Goal: Task Accomplishment & Management: Use online tool/utility

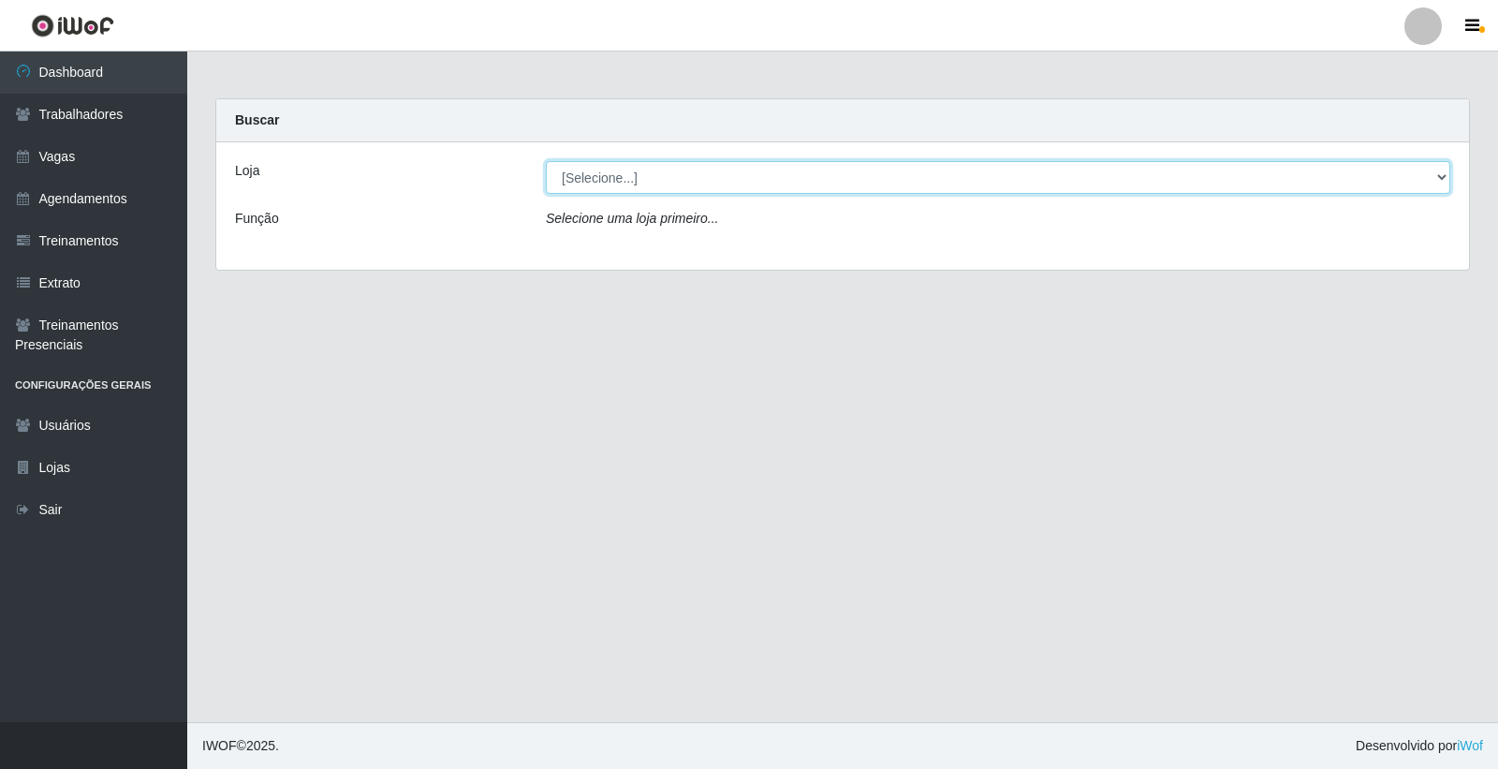
drag, startPoint x: 666, startPoint y: 180, endPoint x: 663, endPoint y: 192, distance: 12.5
click at [666, 180] on select "[Selecione...] Leite Clan - [GEOGRAPHIC_DATA]" at bounding box center [998, 177] width 905 height 33
select select "452"
click at [546, 161] on select "[Selecione...] Leite Clan - [GEOGRAPHIC_DATA]" at bounding box center [998, 177] width 905 height 33
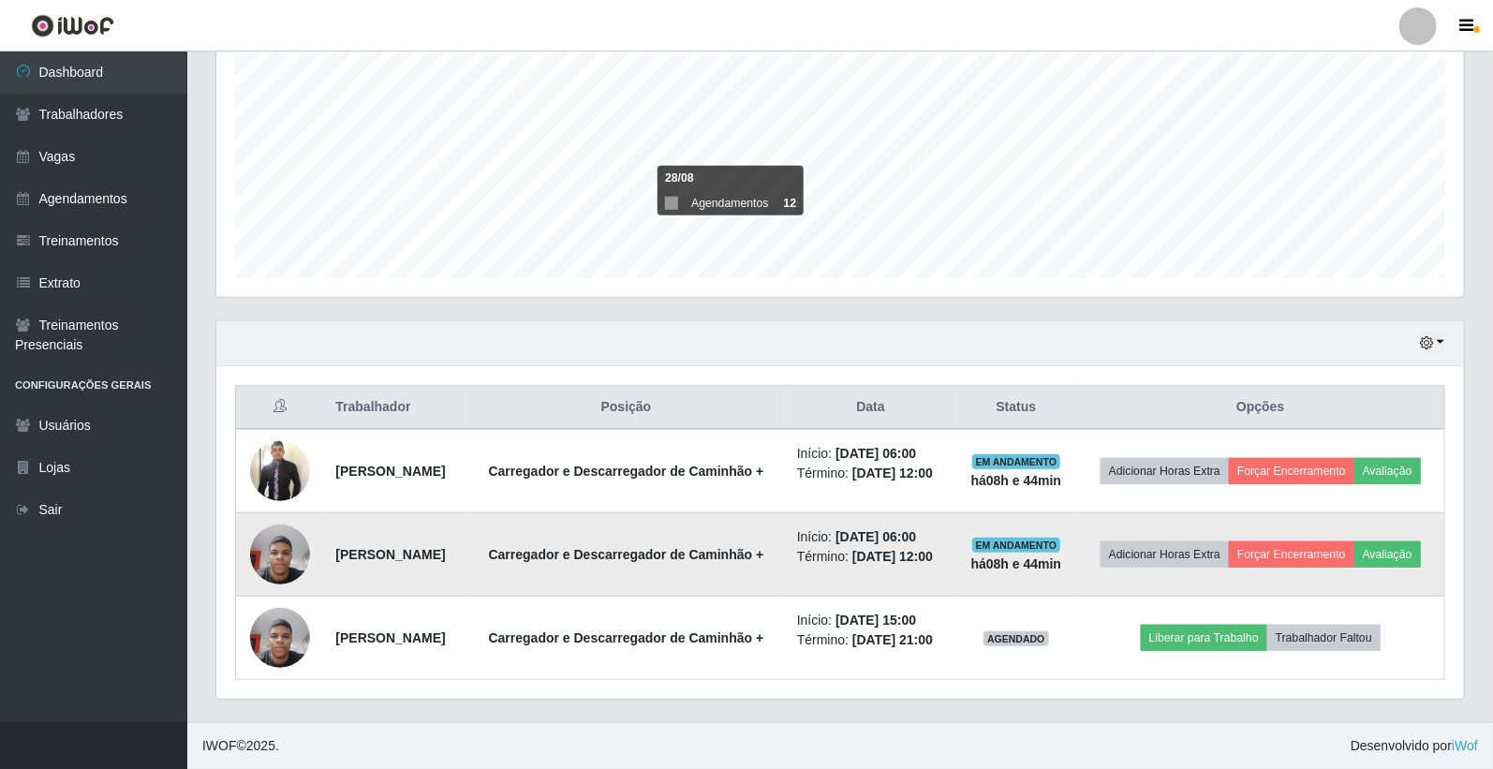
scroll to position [434, 0]
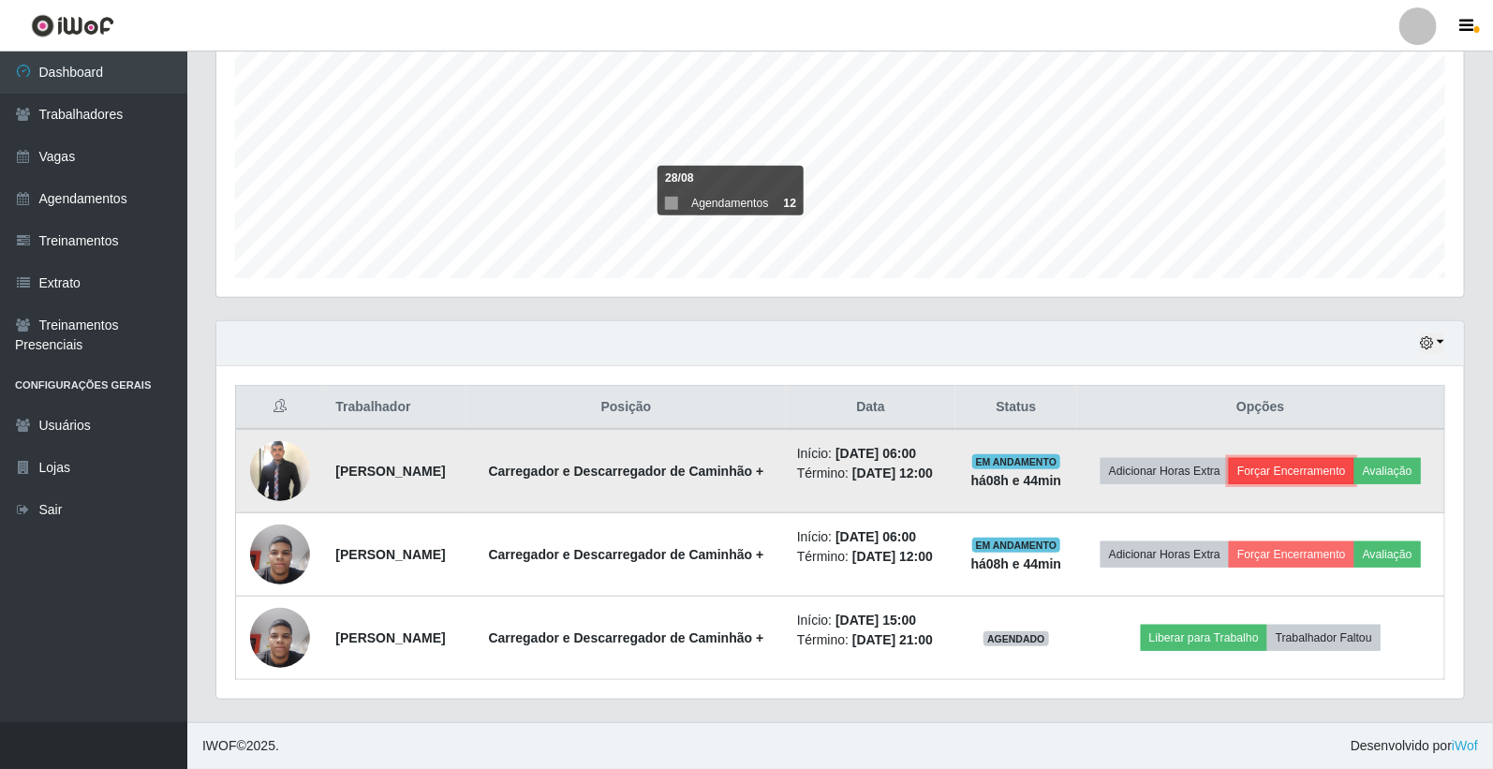
click at [1340, 458] on button "Forçar Encerramento" at bounding box center [1290, 471] width 125 height 26
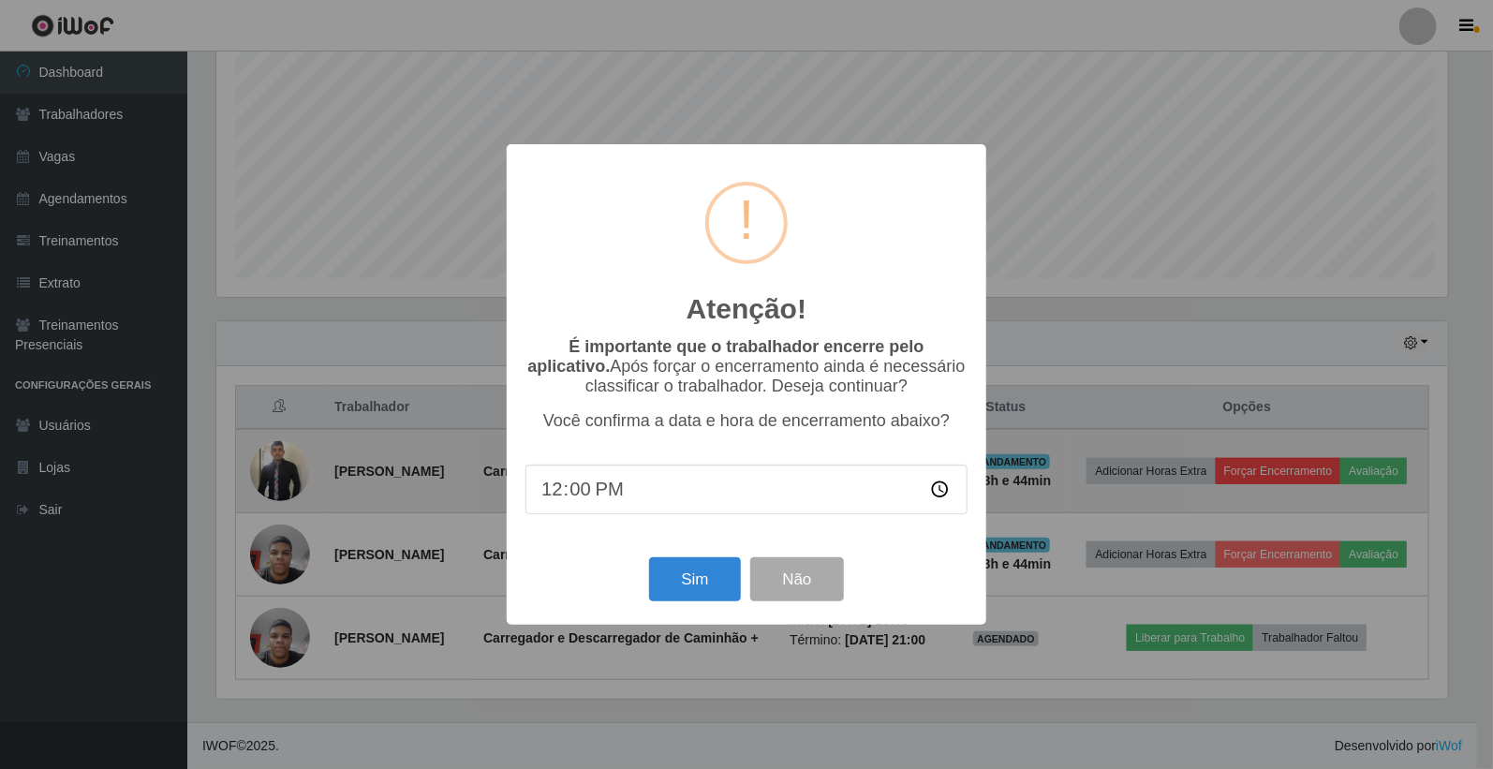
scroll to position [388, 1236]
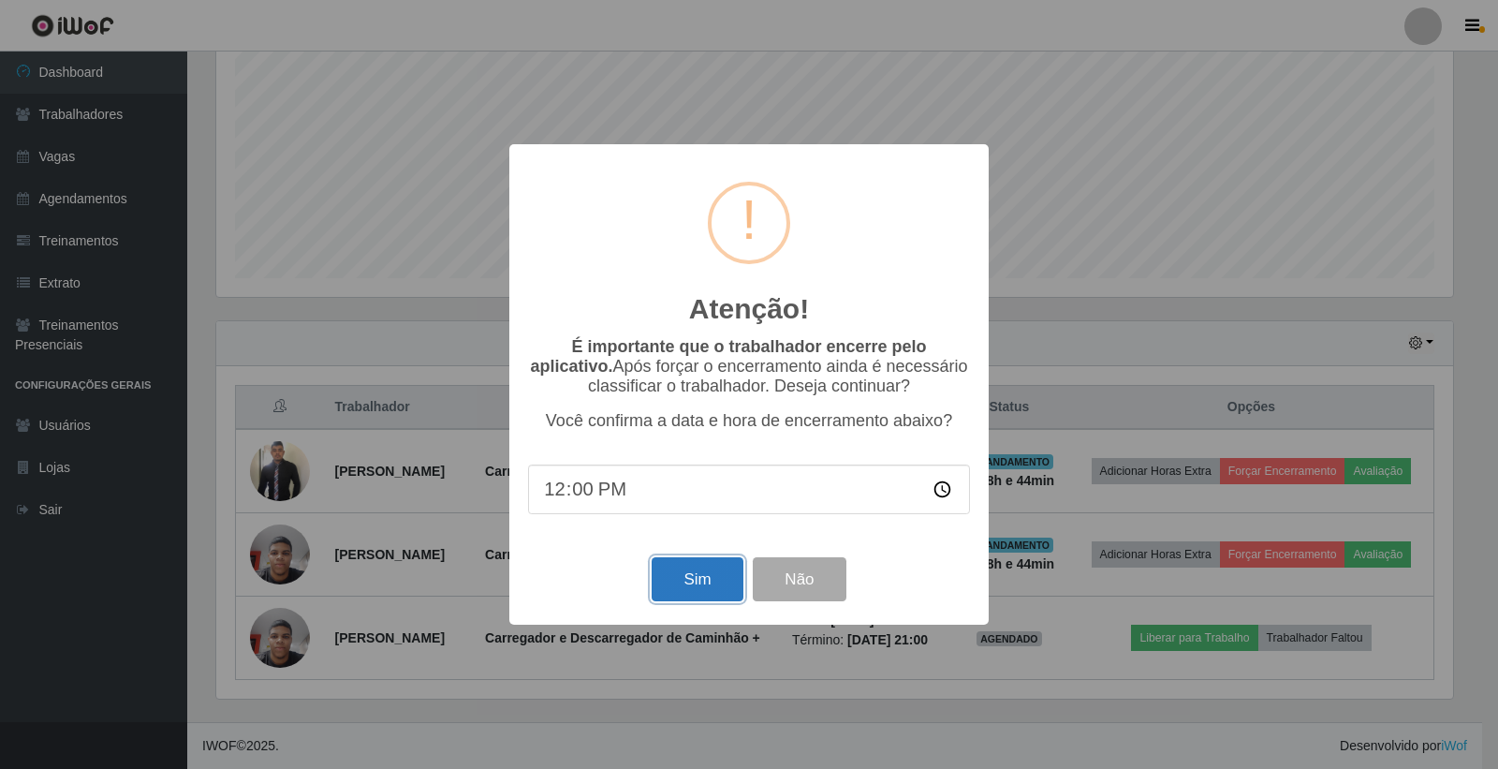
click at [699, 578] on button "Sim" at bounding box center [697, 579] width 91 height 44
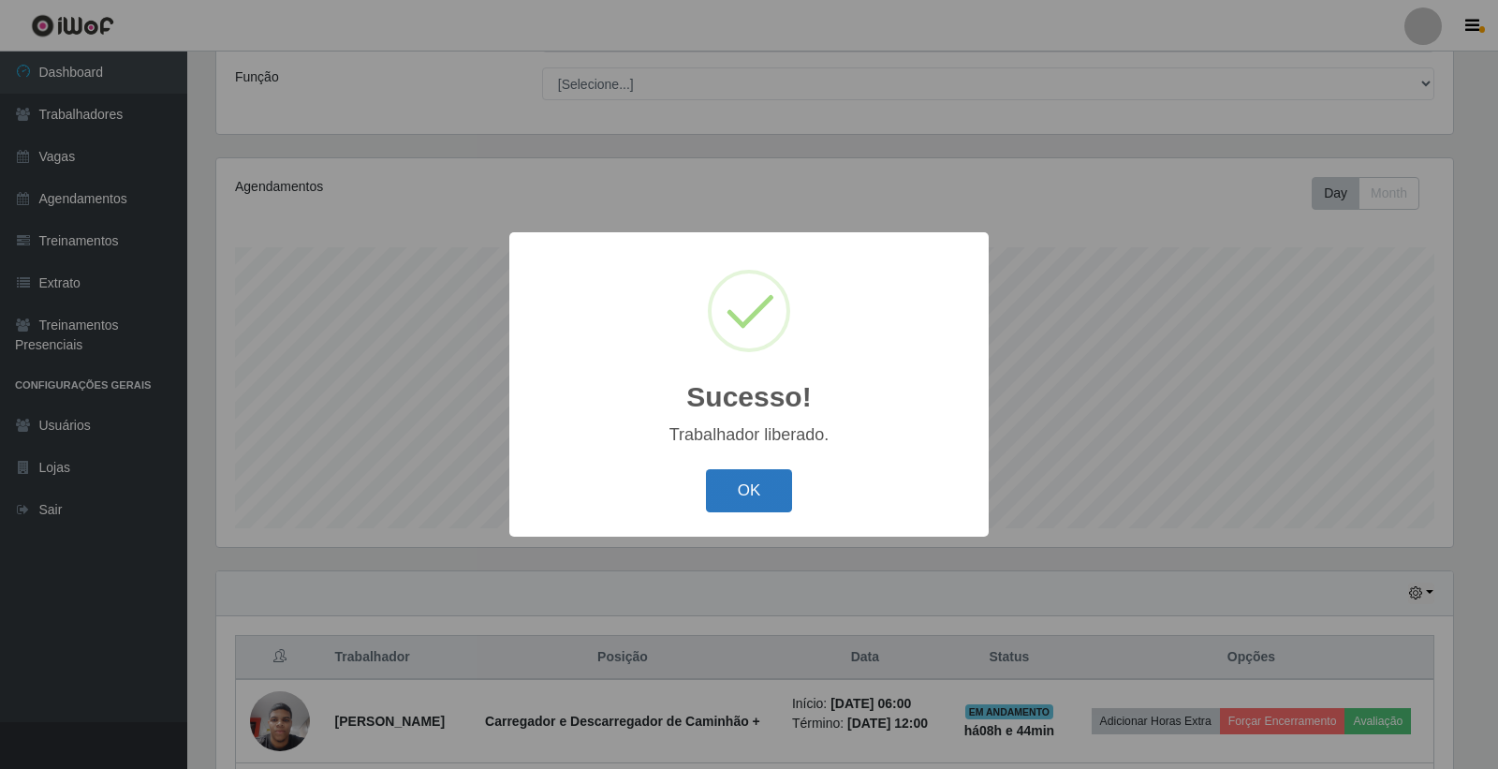
click at [765, 498] on button "OK" at bounding box center [749, 491] width 87 height 44
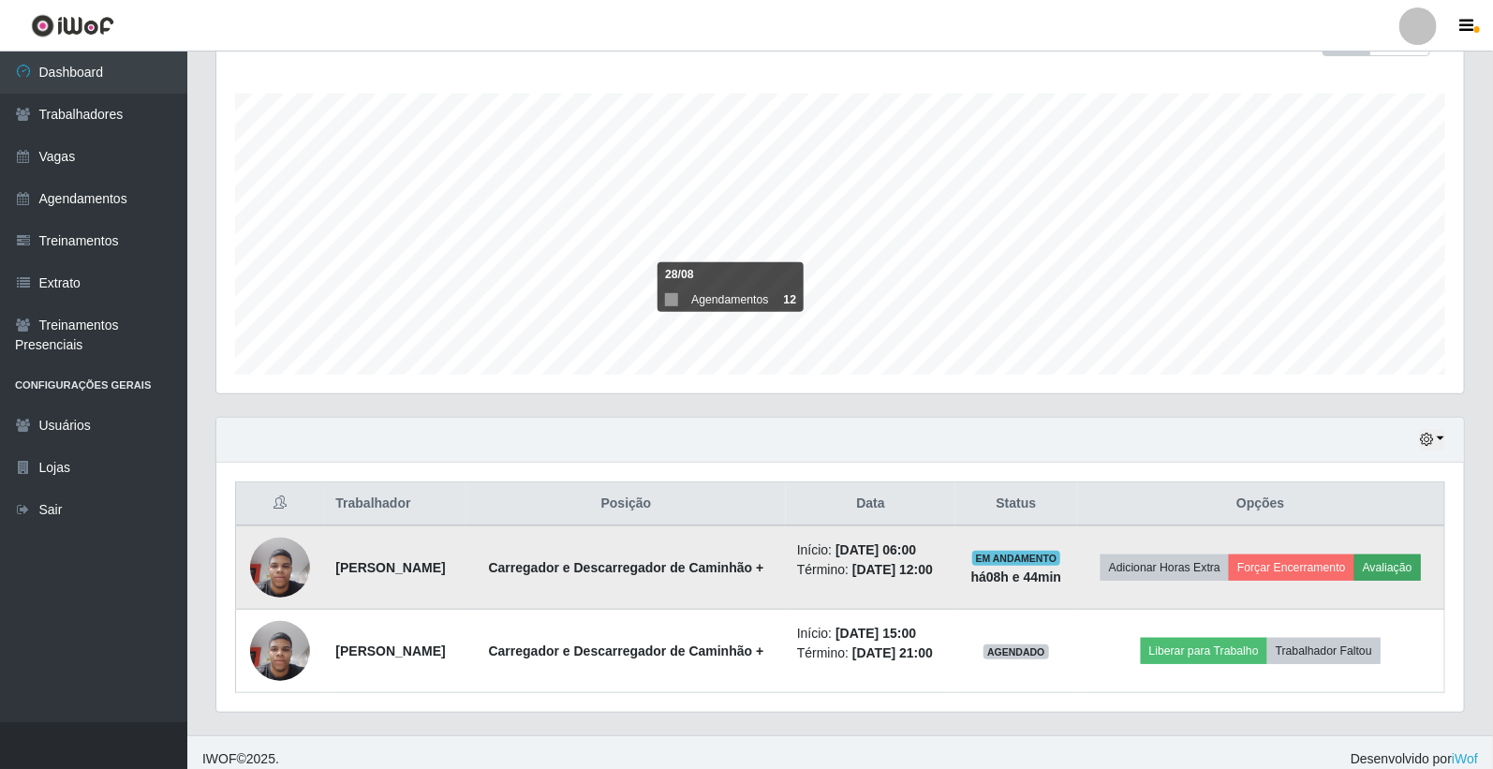
scroll to position [337, 0]
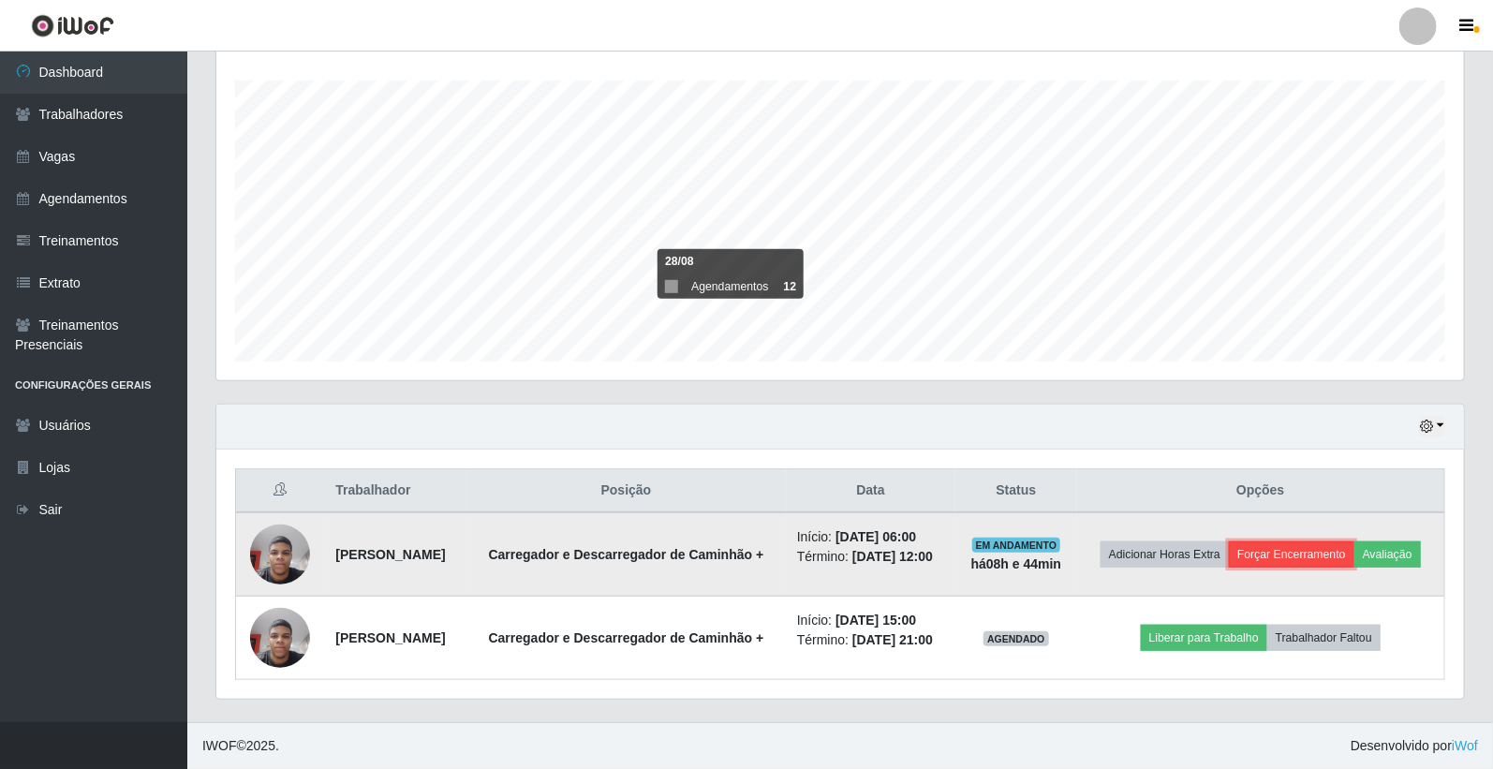
click at [1354, 541] on button "Forçar Encerramento" at bounding box center [1290, 554] width 125 height 26
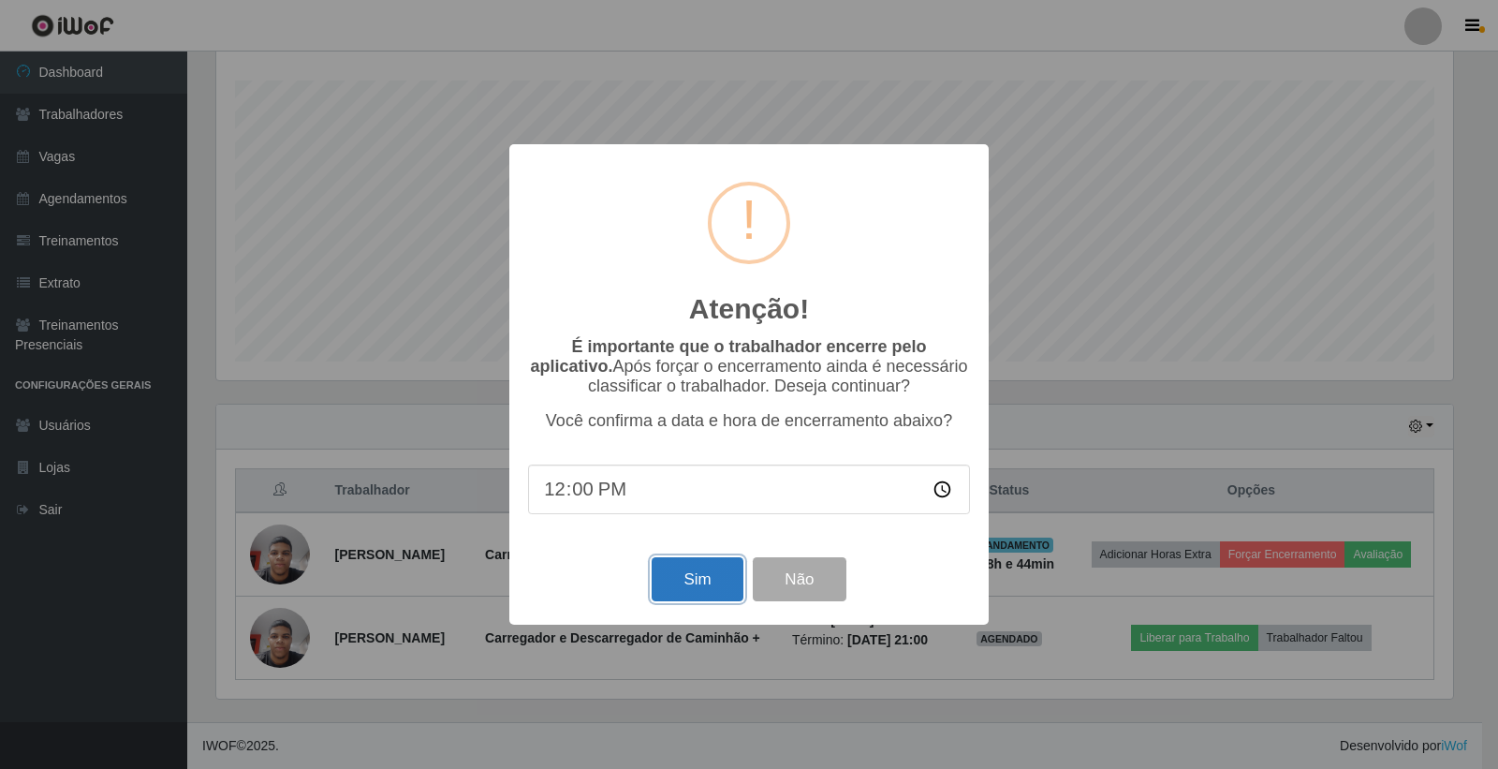
click at [693, 572] on button "Sim" at bounding box center [697, 579] width 91 height 44
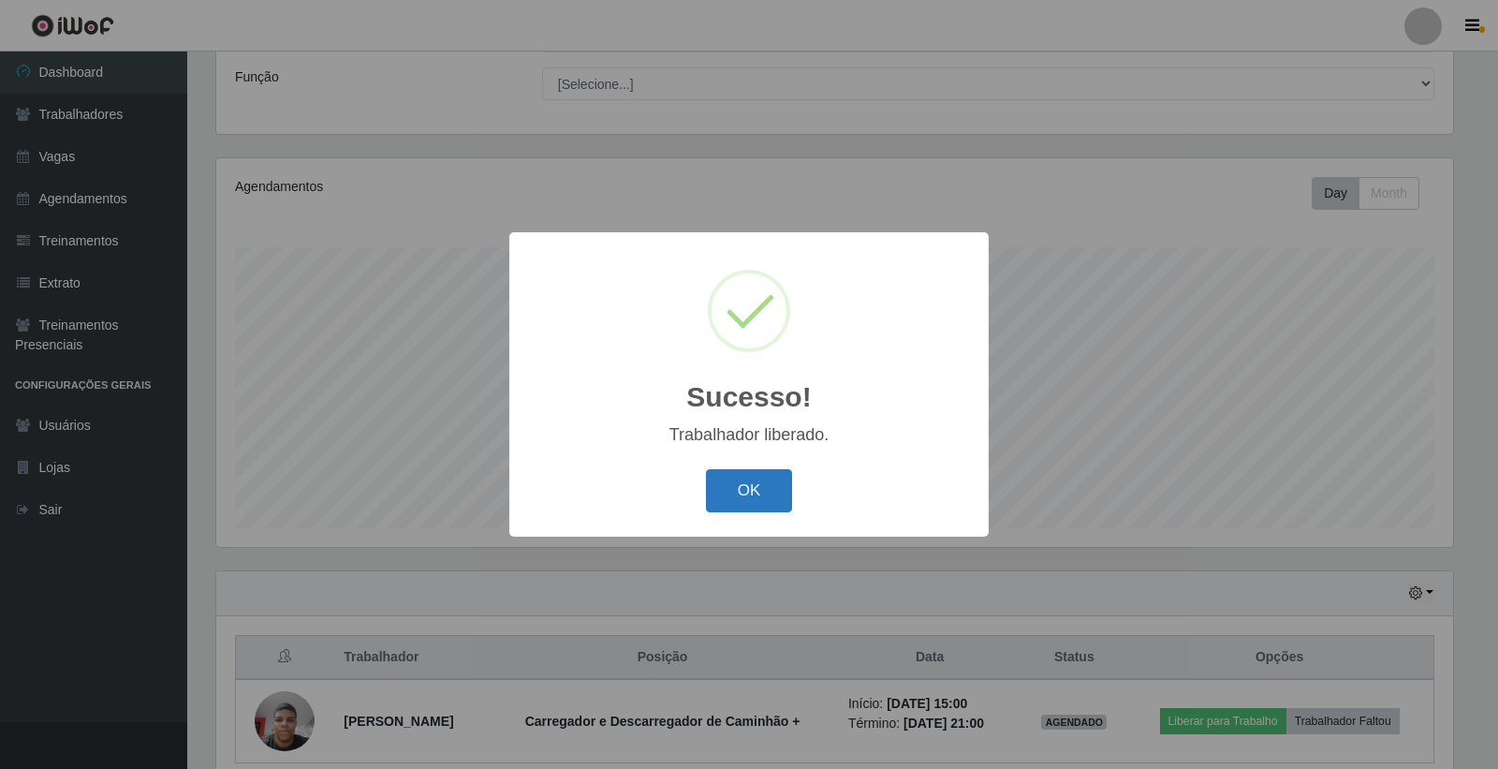
click at [768, 484] on button "OK" at bounding box center [749, 491] width 87 height 44
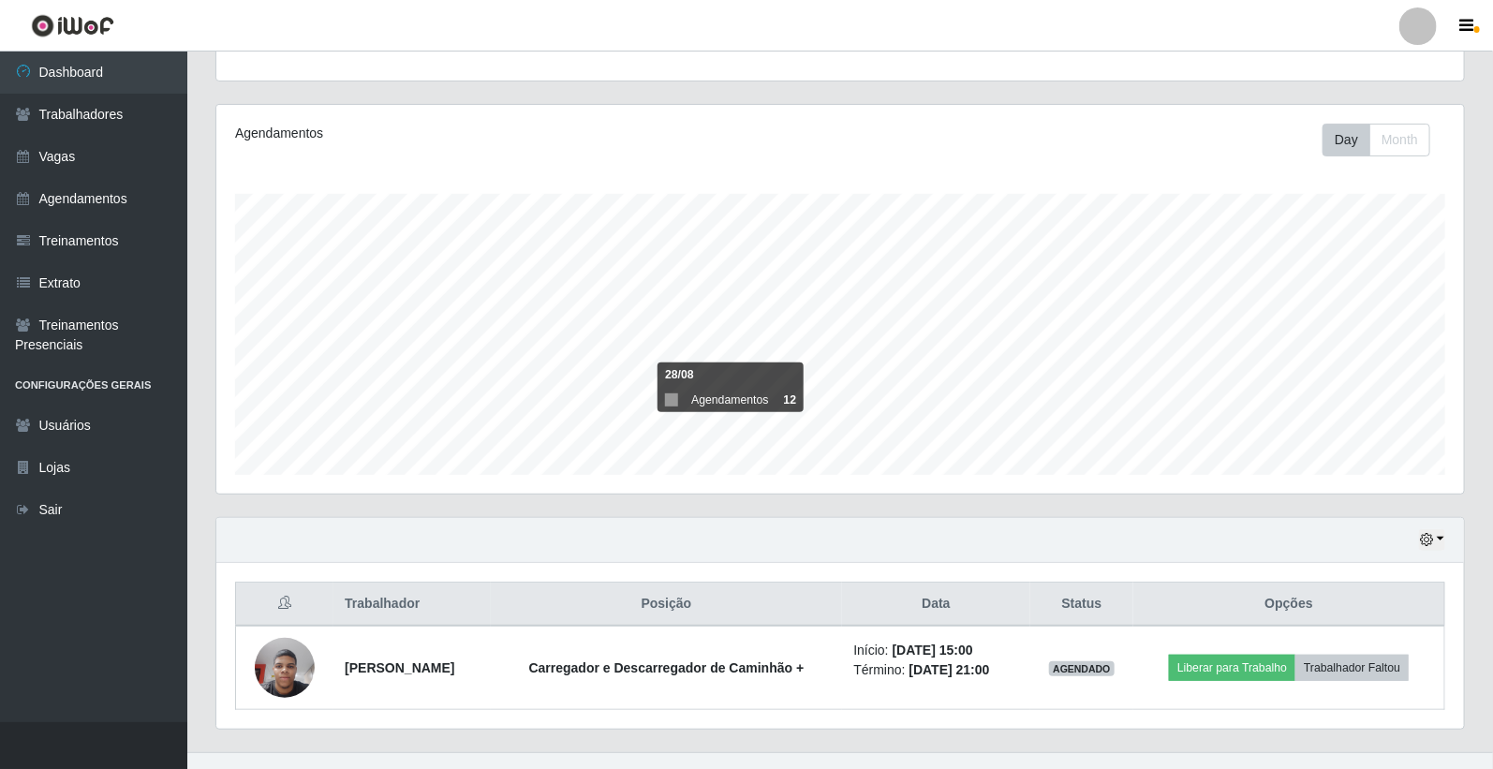
scroll to position [225, 0]
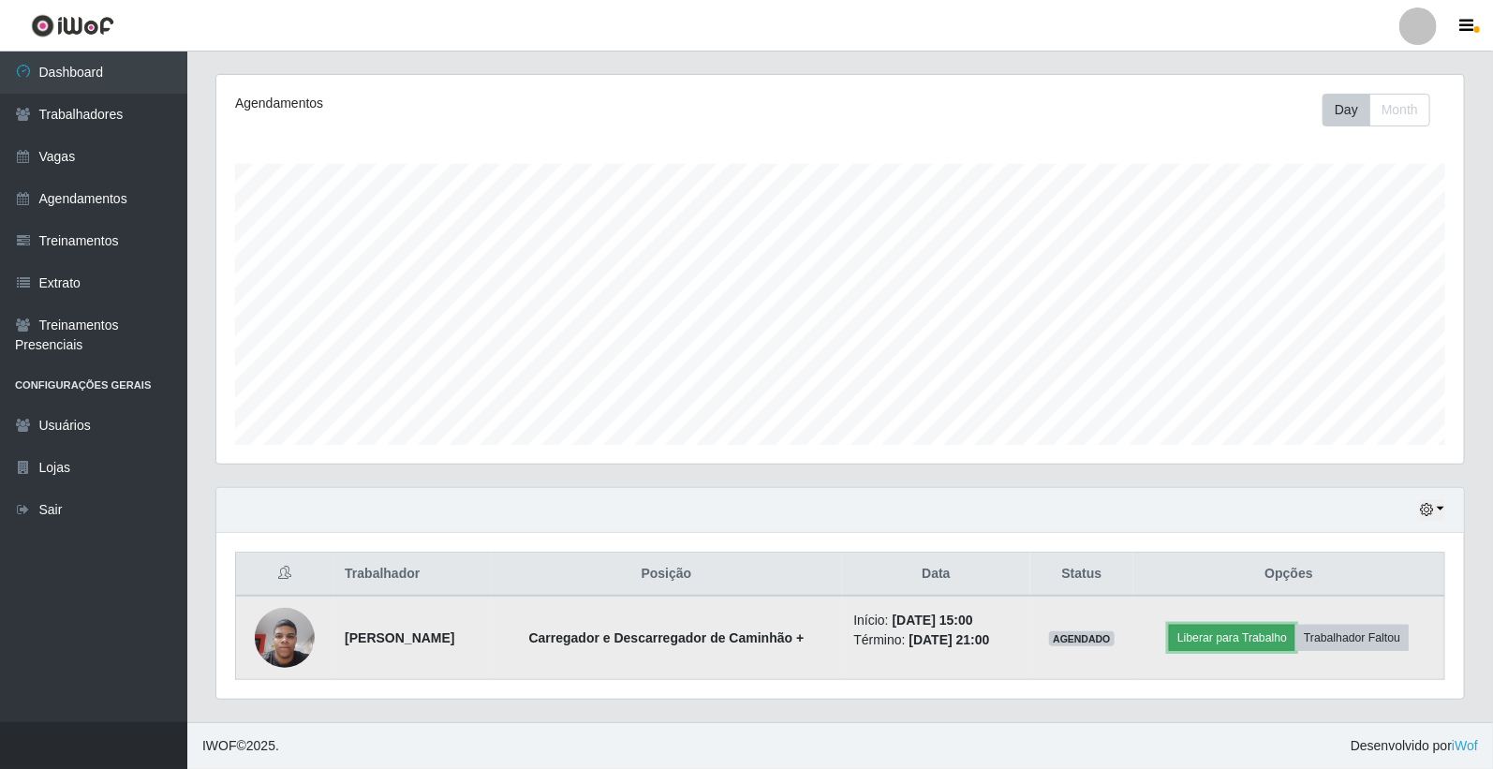
click at [1221, 632] on button "Liberar para Trabalho" at bounding box center [1232, 638] width 126 height 26
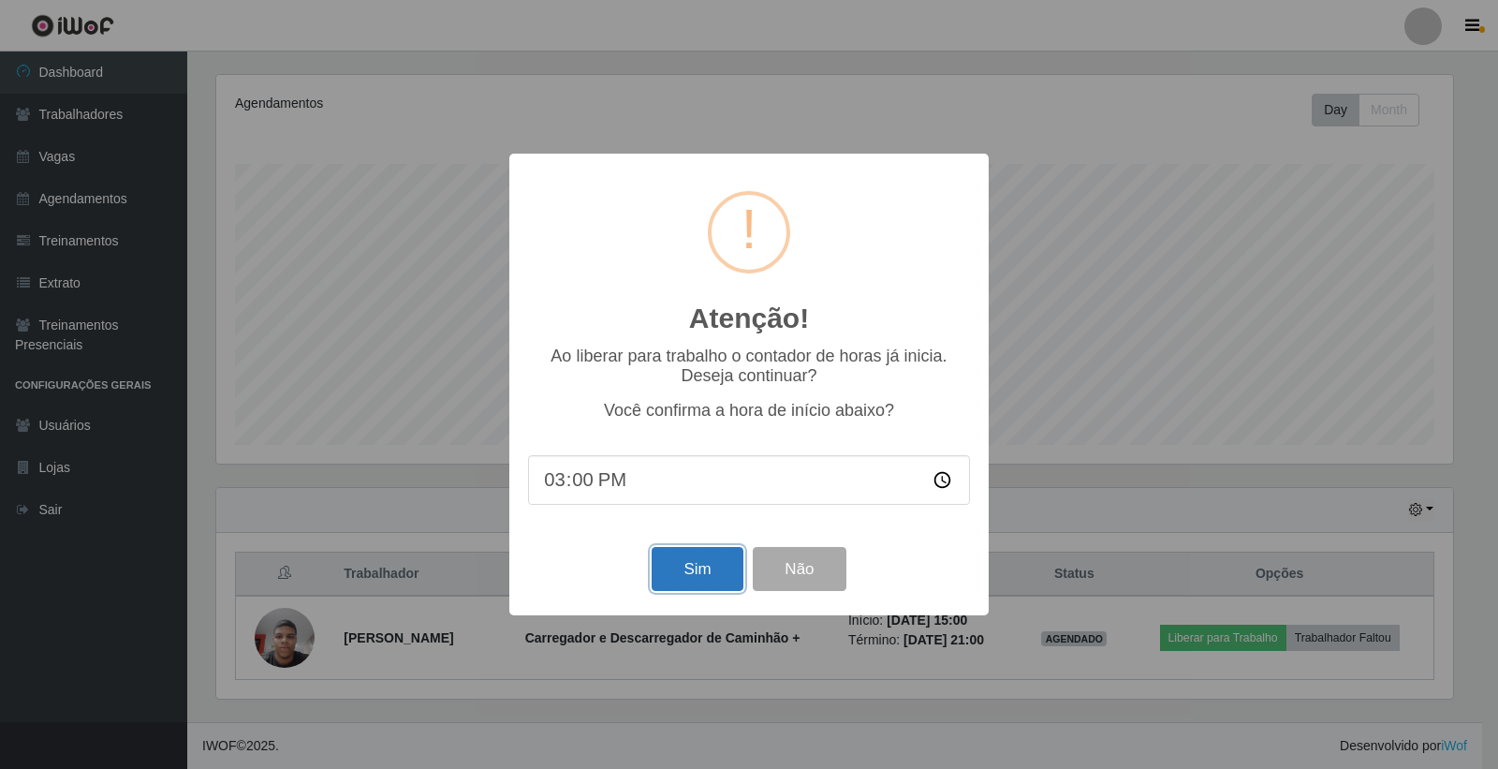
click at [713, 566] on button "Sim" at bounding box center [697, 569] width 91 height 44
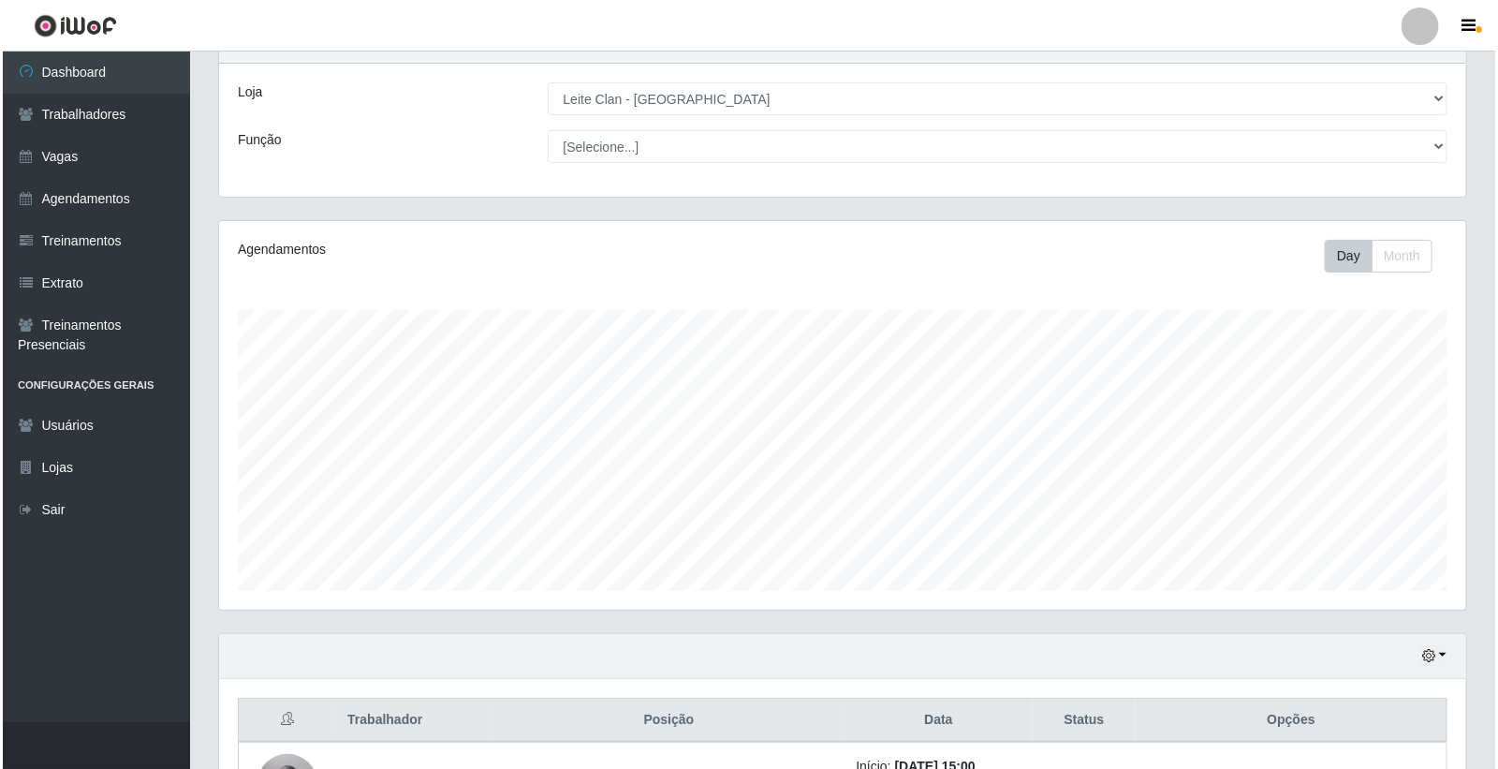
scroll to position [225, 0]
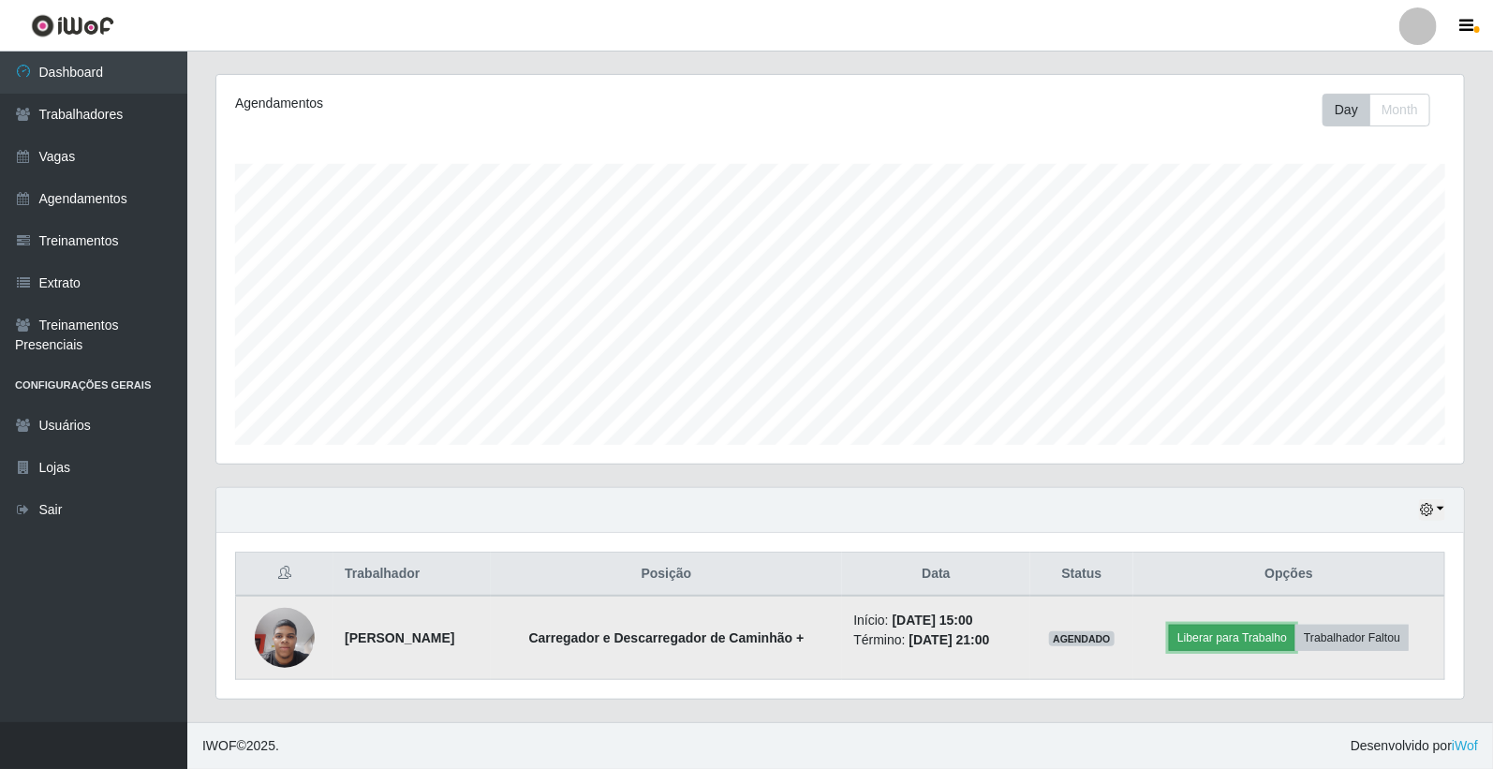
click at [1277, 635] on button "Liberar para Trabalho" at bounding box center [1232, 638] width 126 height 26
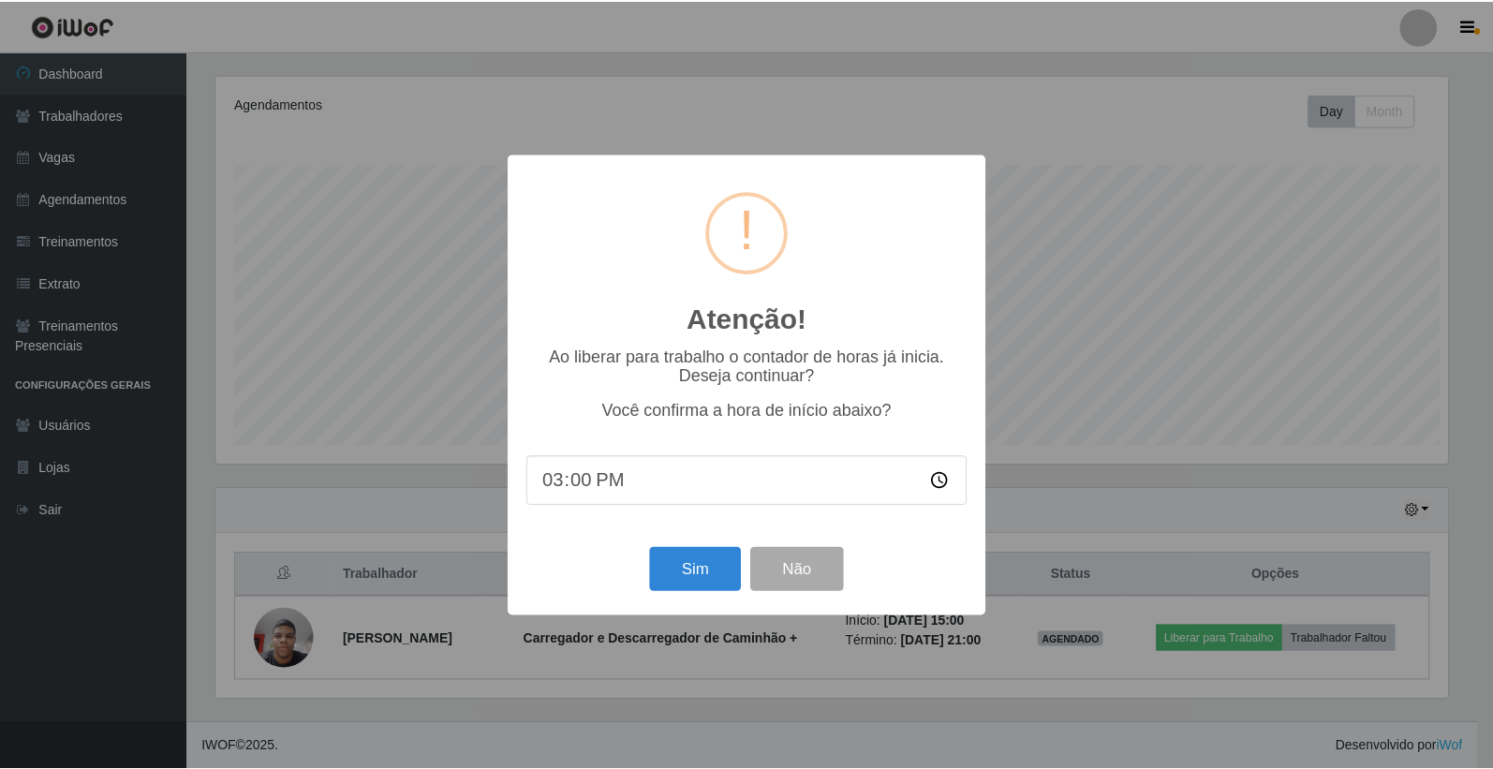
scroll to position [388, 1236]
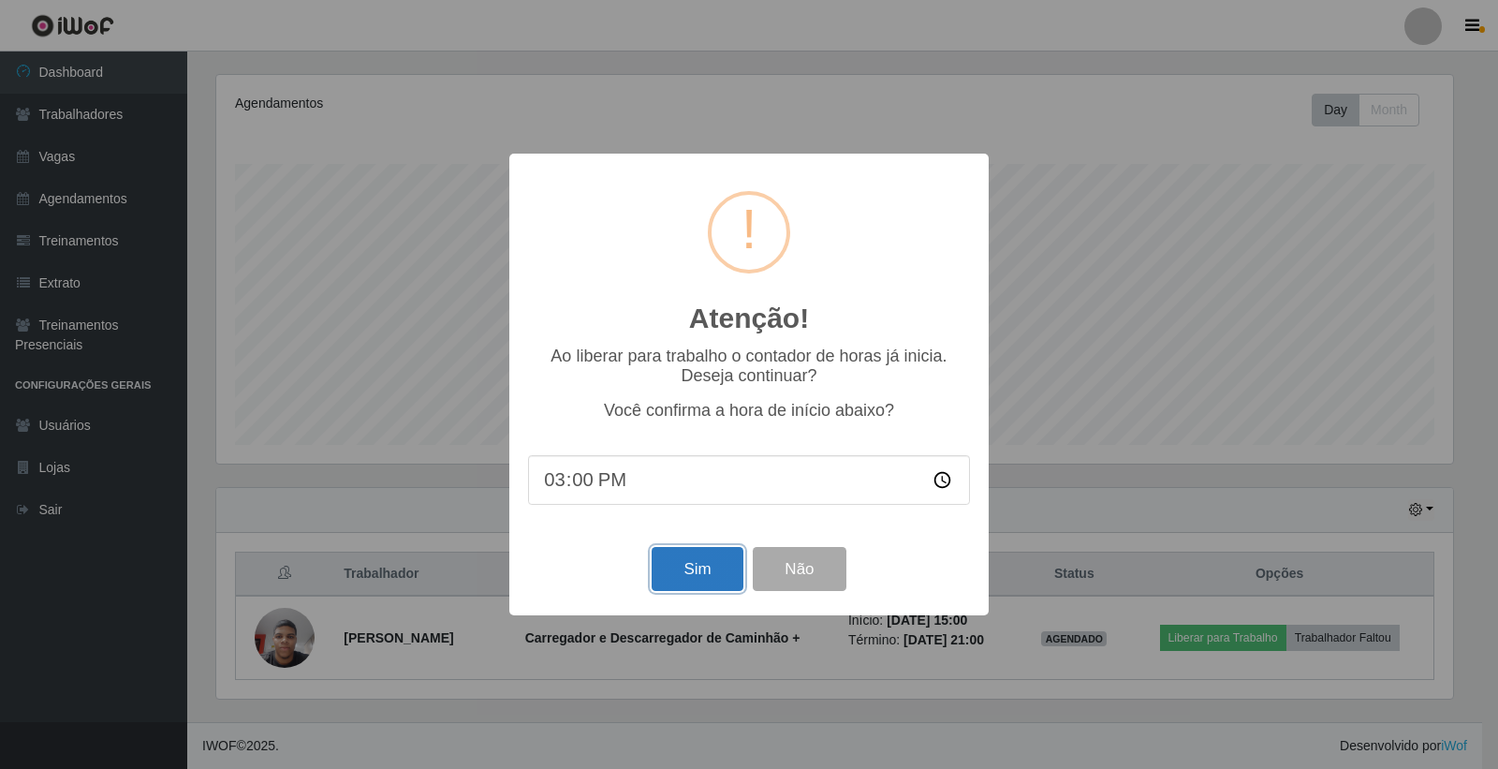
click at [686, 579] on button "Sim" at bounding box center [697, 569] width 91 height 44
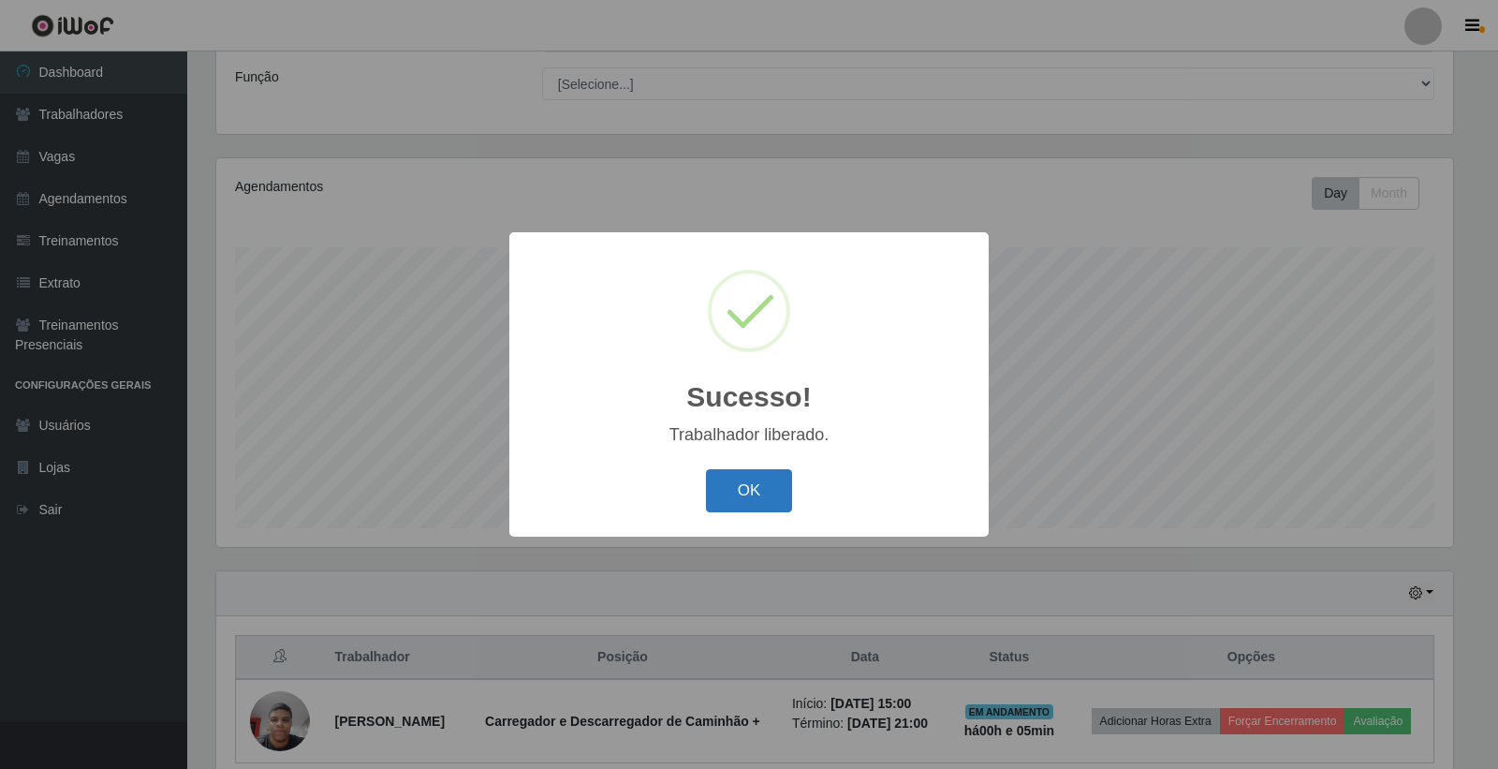
click at [755, 499] on button "OK" at bounding box center [749, 491] width 87 height 44
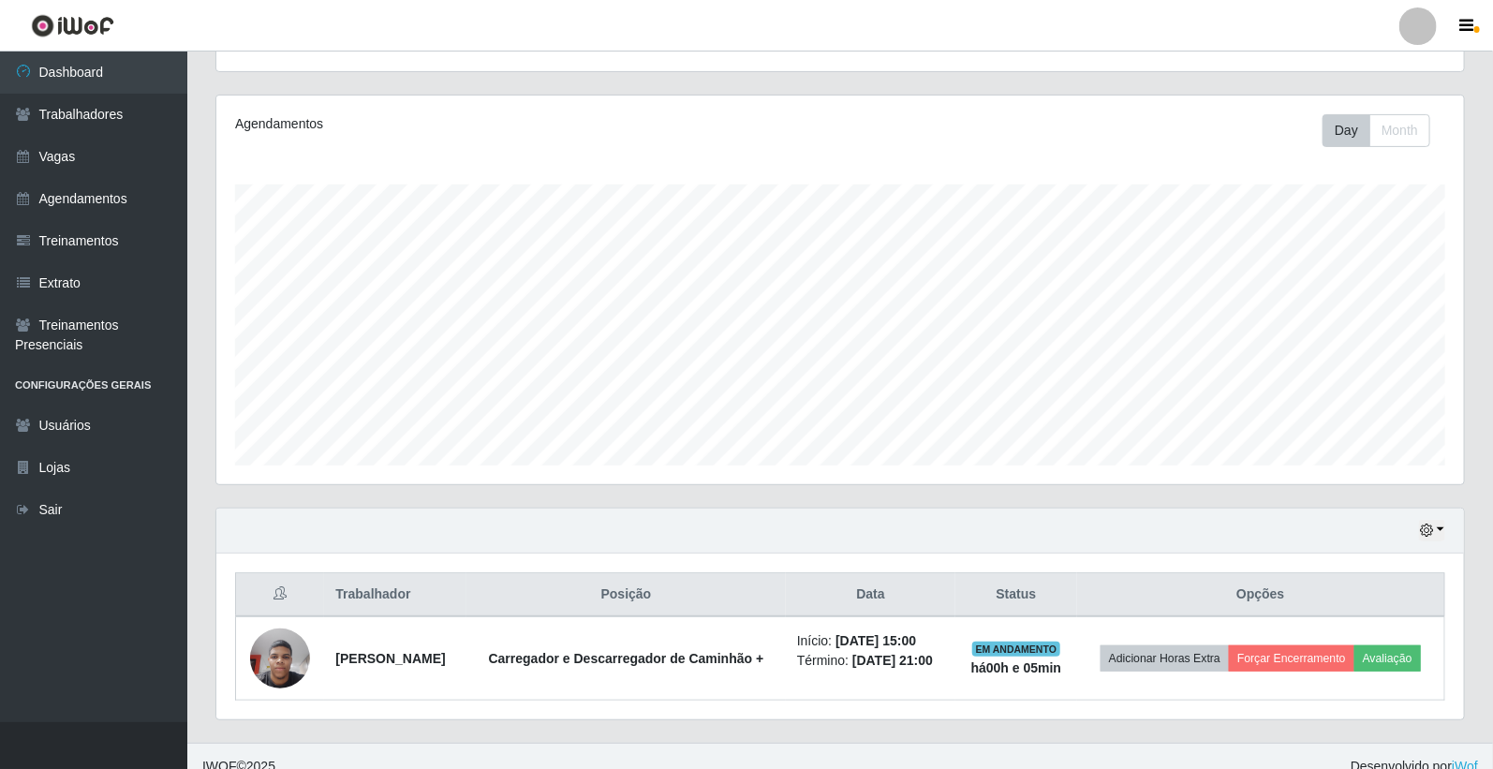
scroll to position [239, 0]
